Goal: Check status

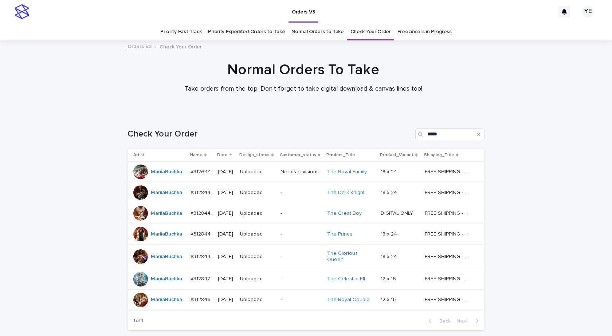
scroll to position [54, 0]
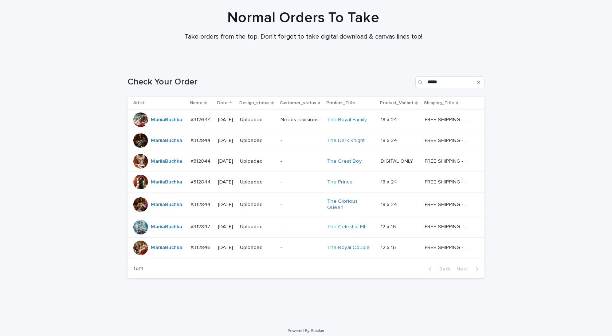
scroll to position [54, 0]
